Goal: Complete application form

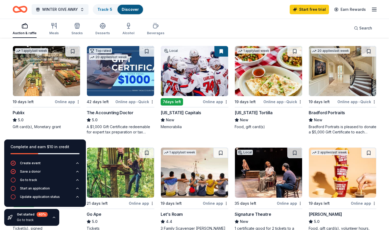
scroll to position [258, 0]
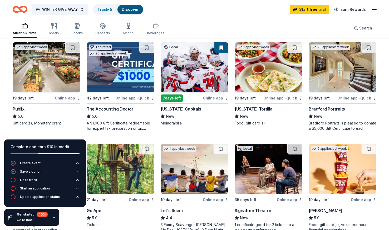
click at [49, 72] on img at bounding box center [46, 67] width 67 height 50
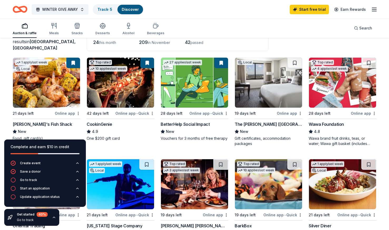
scroll to position [38, 0]
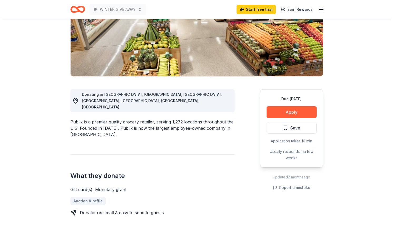
scroll to position [86, 0]
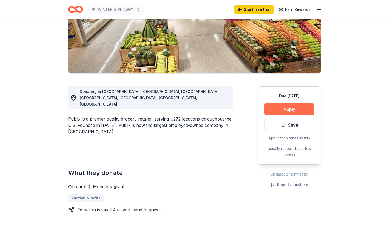
click at [293, 108] on button "Apply" at bounding box center [289, 109] width 50 height 12
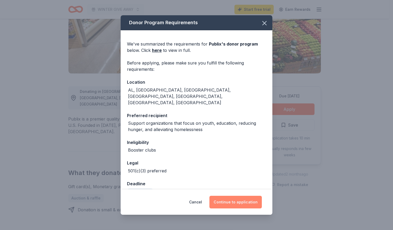
click at [231, 198] on button "Continue to application" at bounding box center [235, 202] width 52 height 13
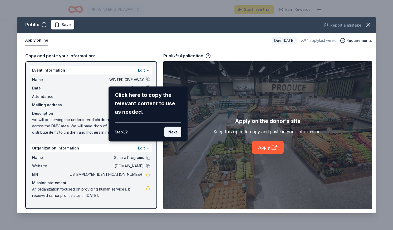
click at [173, 130] on button "Next" at bounding box center [172, 132] width 17 height 11
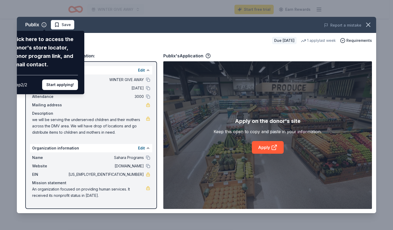
click at [103, 88] on div "Publix Click here to access the donor's store locator, donor program link, and …" at bounding box center [196, 115] width 359 height 196
click at [62, 82] on button "Start applying!" at bounding box center [60, 84] width 36 height 11
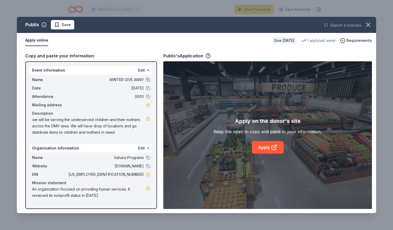
click at [147, 80] on button at bounding box center [148, 80] width 4 height 4
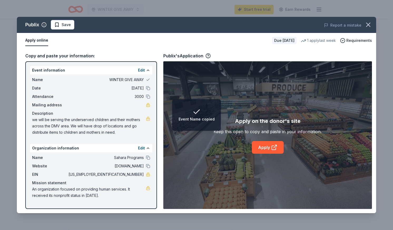
click at [141, 79] on span "WINTER GIVE AWAY" at bounding box center [105, 80] width 76 height 6
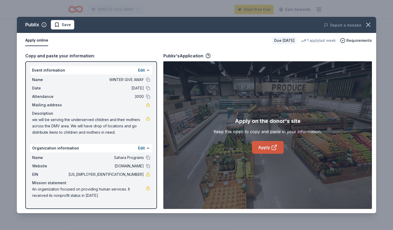
click at [272, 150] on icon at bounding box center [274, 147] width 6 height 6
